Goal: Task Accomplishment & Management: Use online tool/utility

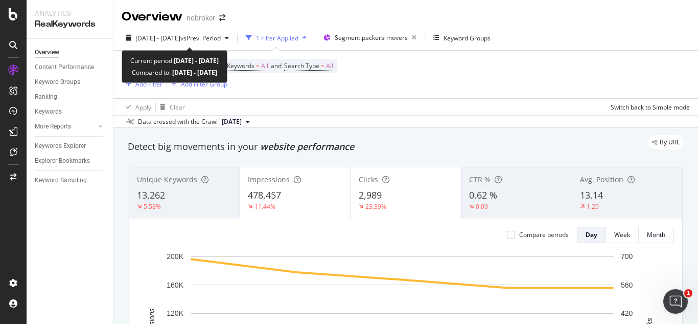
click at [221, 40] on span "vs Prev. Period" at bounding box center [200, 38] width 40 height 9
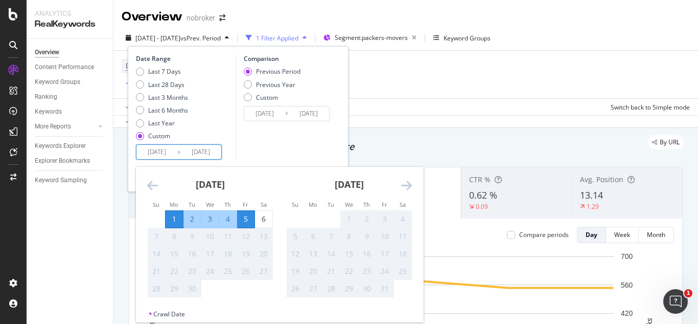
click at [219, 146] on input "[DATE]" at bounding box center [200, 152] width 41 height 14
click at [265, 220] on div "6" at bounding box center [263, 219] width 17 height 10
type input "[DATE]"
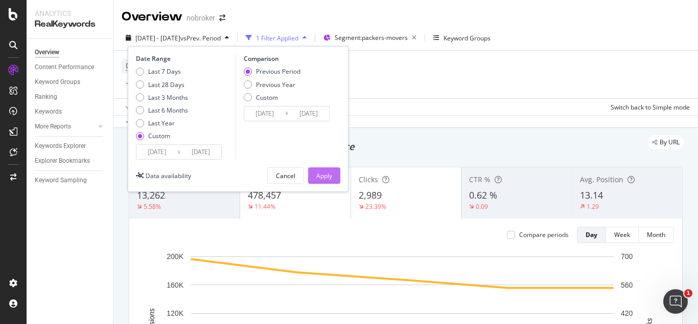
click at [328, 180] on div "Apply" at bounding box center [324, 175] width 16 height 15
